Goal: Use online tool/utility: Utilize a website feature to perform a specific function

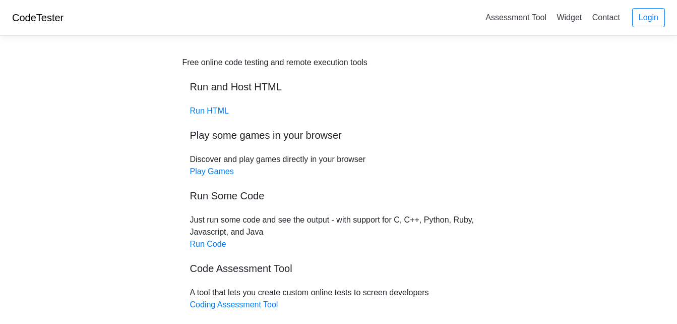
click at [224, 96] on div "Free online code testing and remote execution tools Run and Host HTML Run HTML …" at bounding box center [339, 213] width 313 height 315
click at [215, 114] on link "Run HTML" at bounding box center [209, 110] width 39 height 9
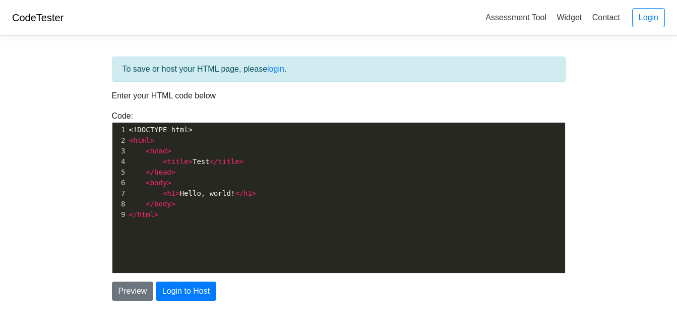
scroll to position [4, 0]
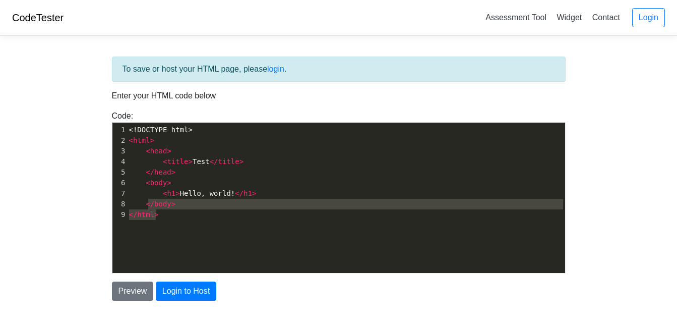
type textarea "<!DOCTYPE html> <html> <head> <title>Test</title> </head> <body> <h1>Hello, wor…"
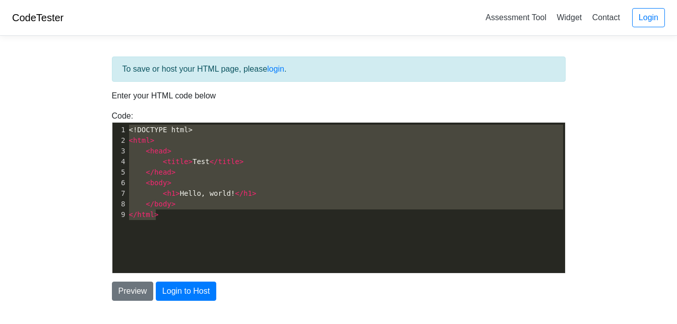
drag, startPoint x: 177, startPoint y: 233, endPoint x: 77, endPoint y: 126, distance: 147.0
click at [80, 128] on body "CodeTester Assessment Tool Widget Contact Login To save or host your HTML page,…" at bounding box center [338, 181] width 677 height 363
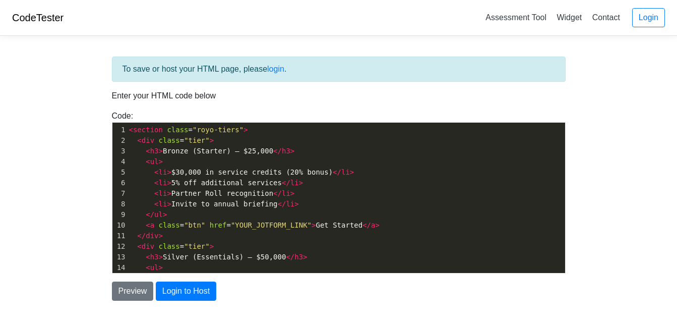
scroll to position [291, 0]
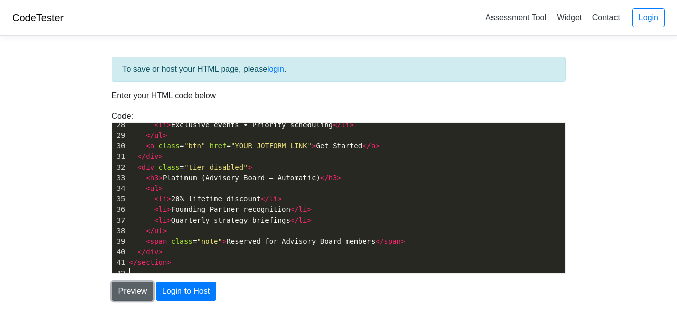
click at [128, 284] on button "Preview" at bounding box center [133, 290] width 42 height 19
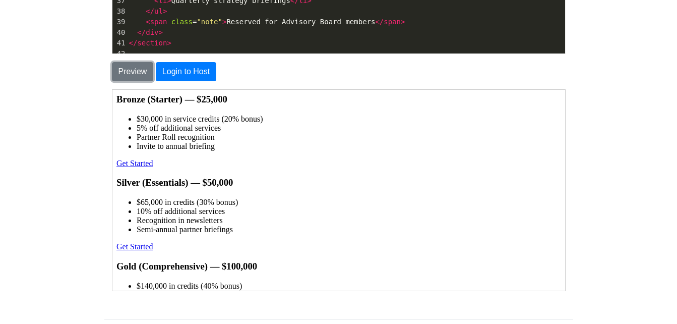
scroll to position [202, 0]
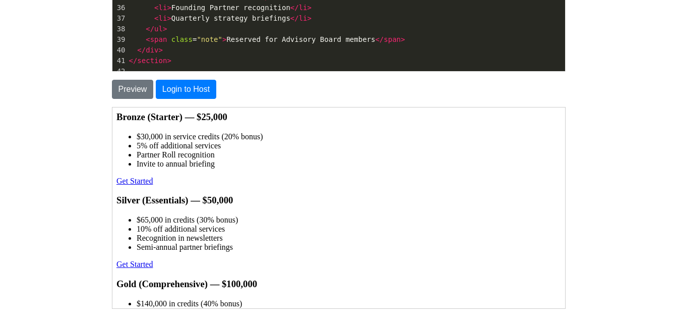
click at [129, 178] on link "Get Started" at bounding box center [133, 180] width 36 height 9
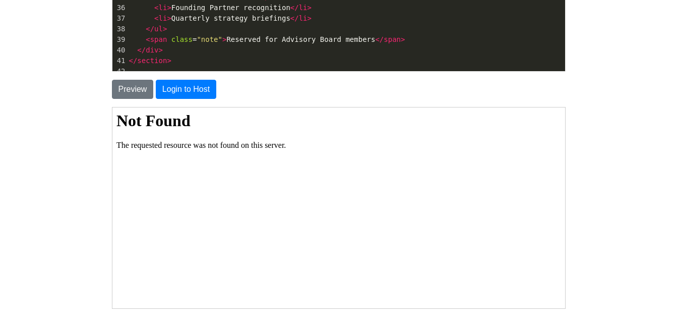
scroll to position [0, 0]
click at [133, 96] on button "Preview" at bounding box center [133, 89] width 42 height 19
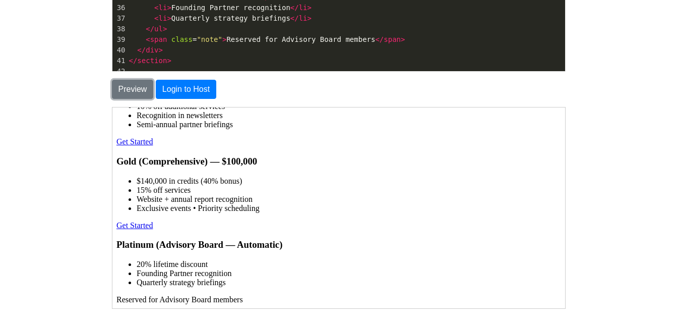
scroll to position [276, 0]
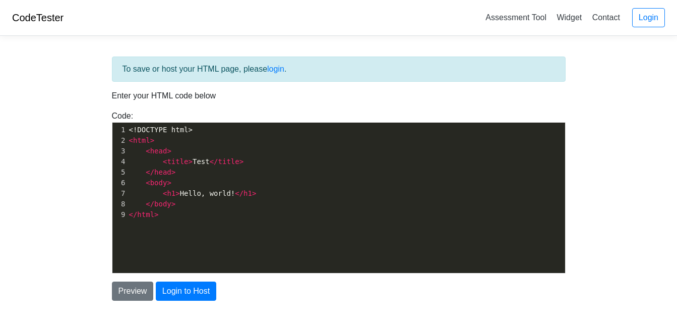
scroll to position [64, 0]
